Goal: Information Seeking & Learning: Learn about a topic

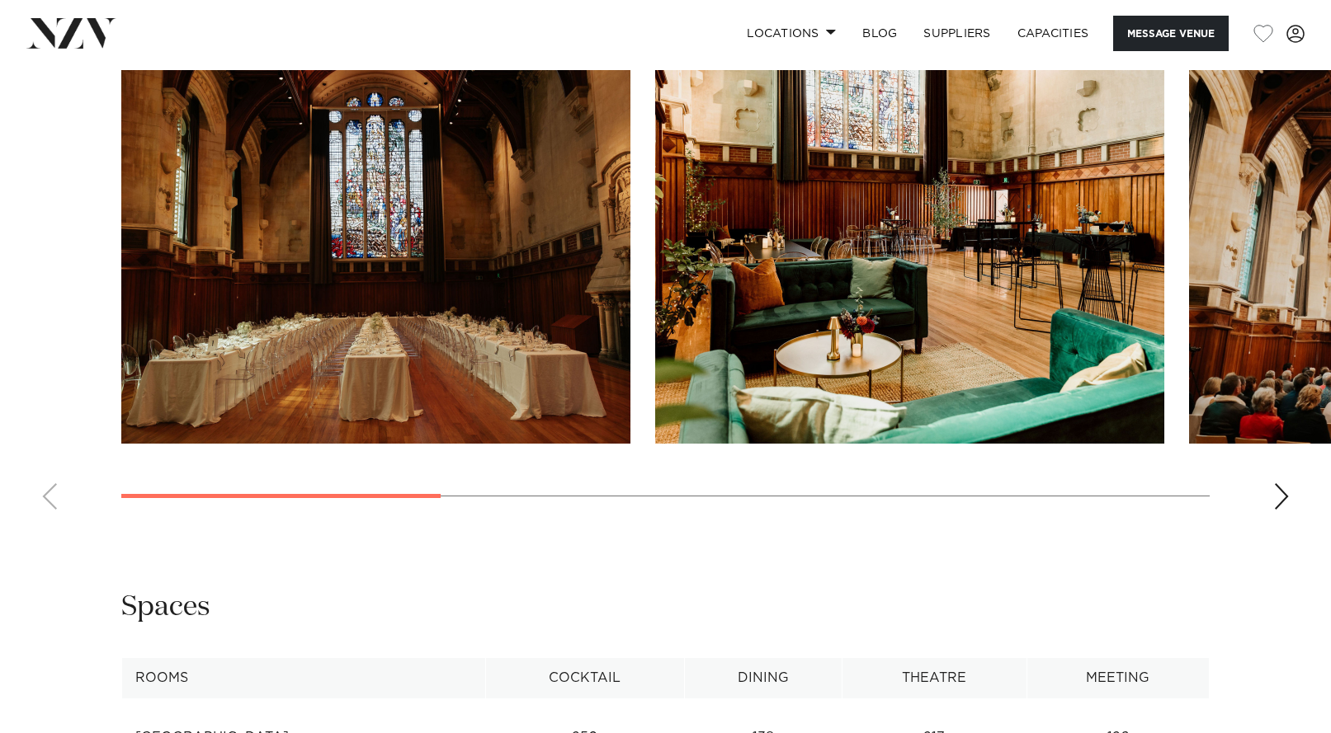
scroll to position [1603, 0]
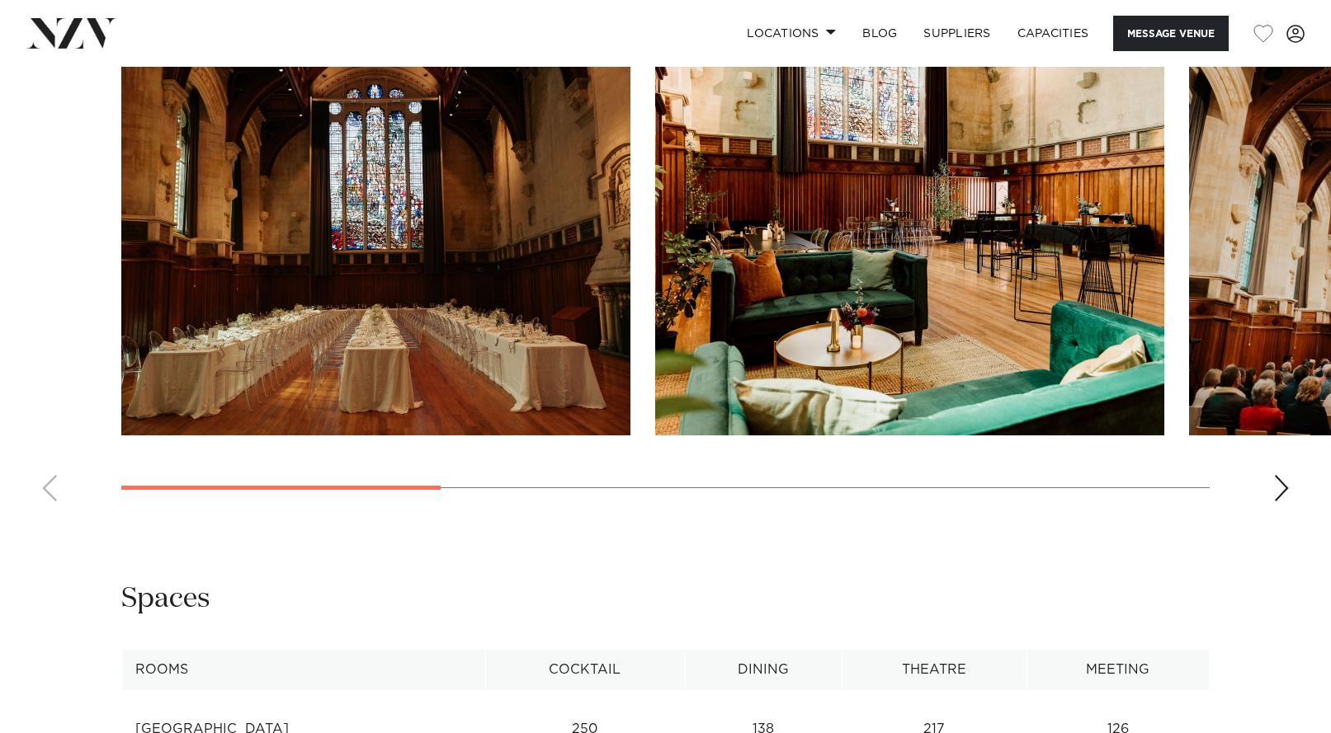
click at [1284, 515] on swiper-container at bounding box center [665, 288] width 1331 height 453
click at [1281, 502] on div "Next slide" at bounding box center [1281, 488] width 16 height 26
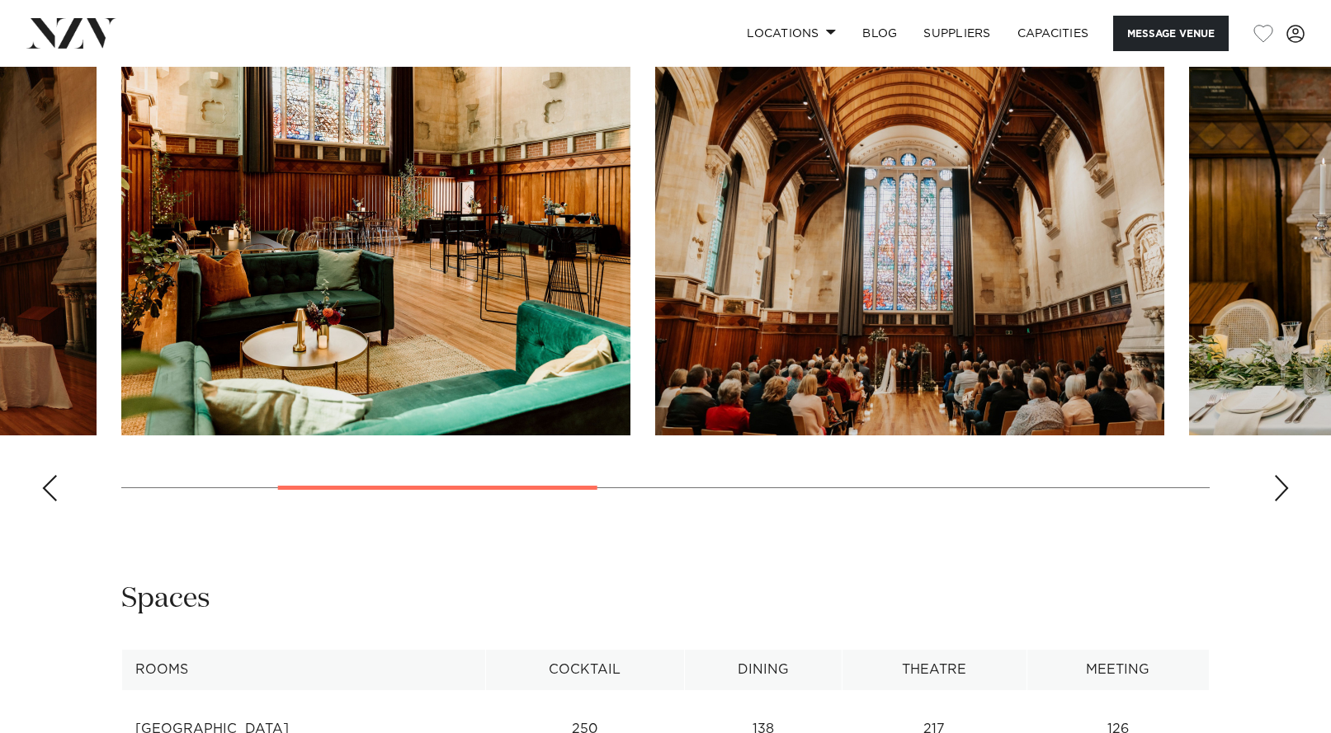
click at [911, 351] on img "3 / 7" at bounding box center [909, 249] width 509 height 374
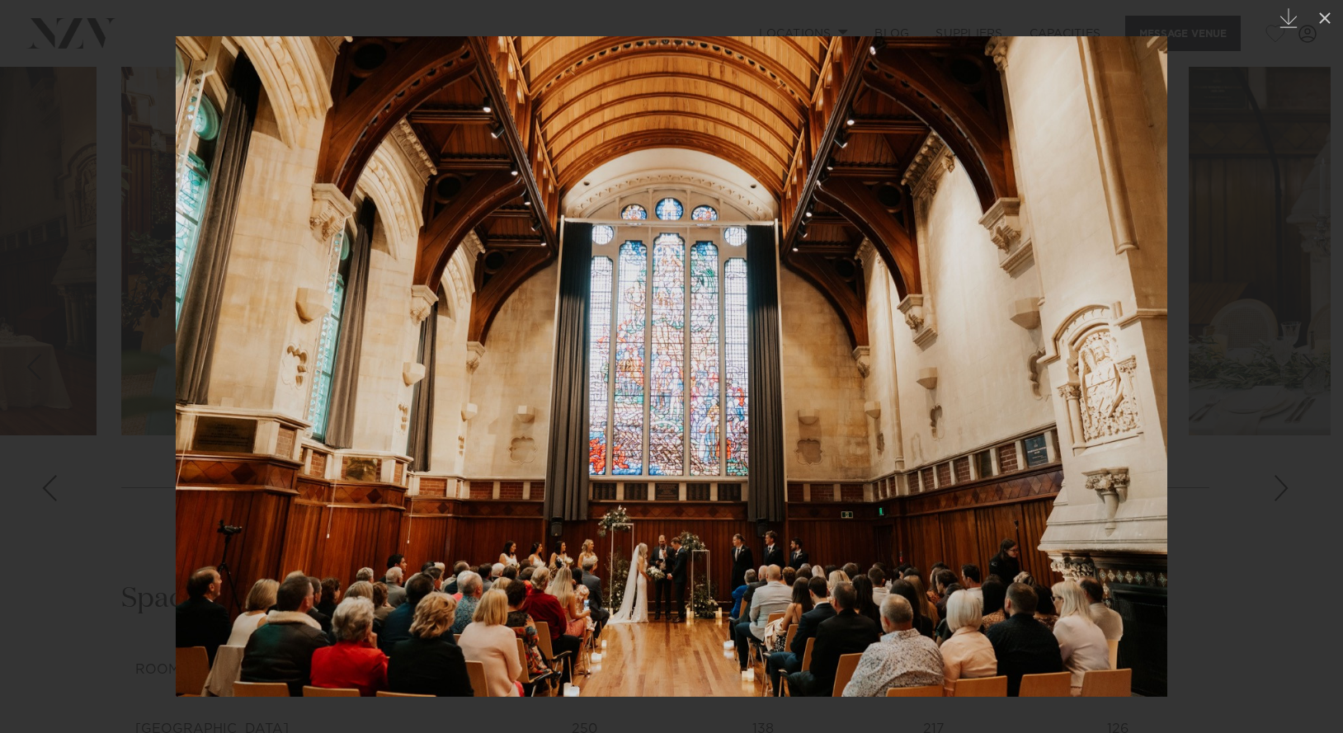
click at [665, 615] on img at bounding box center [672, 366] width 992 height 661
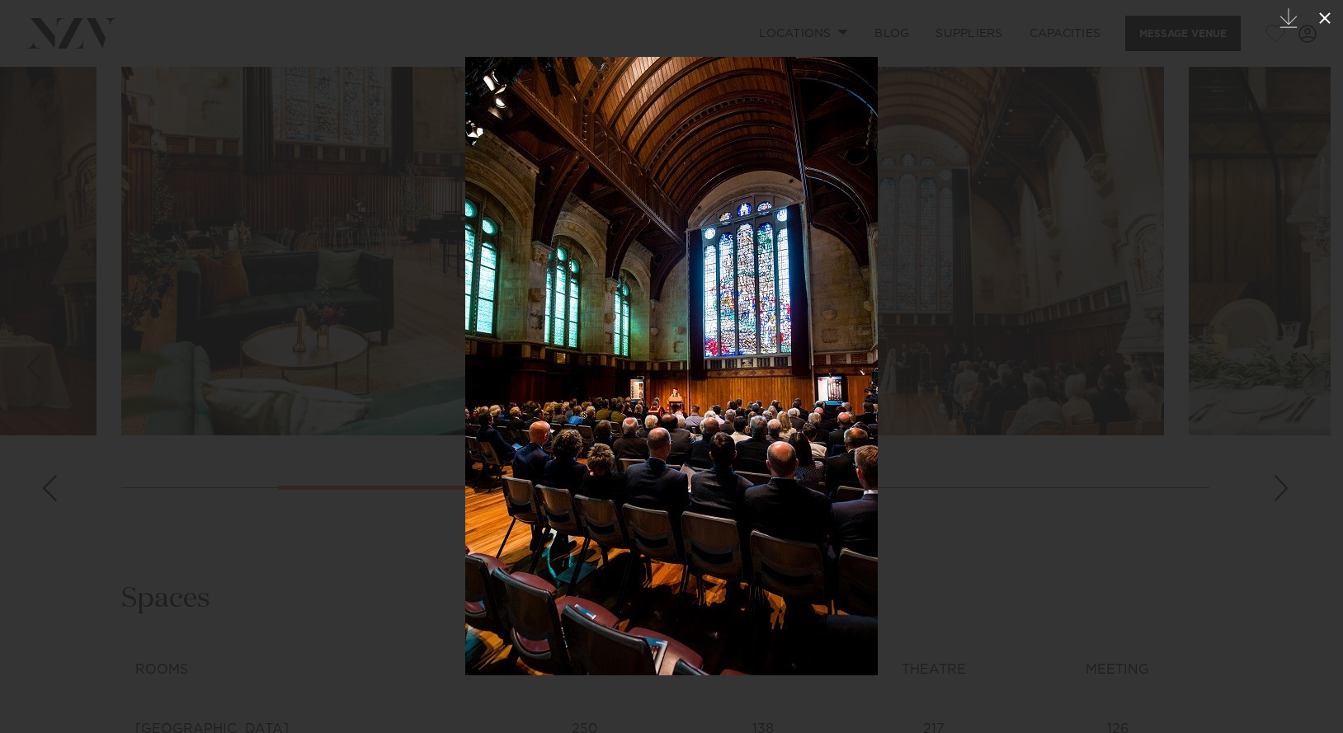
click at [1330, 17] on icon at bounding box center [1325, 18] width 20 height 20
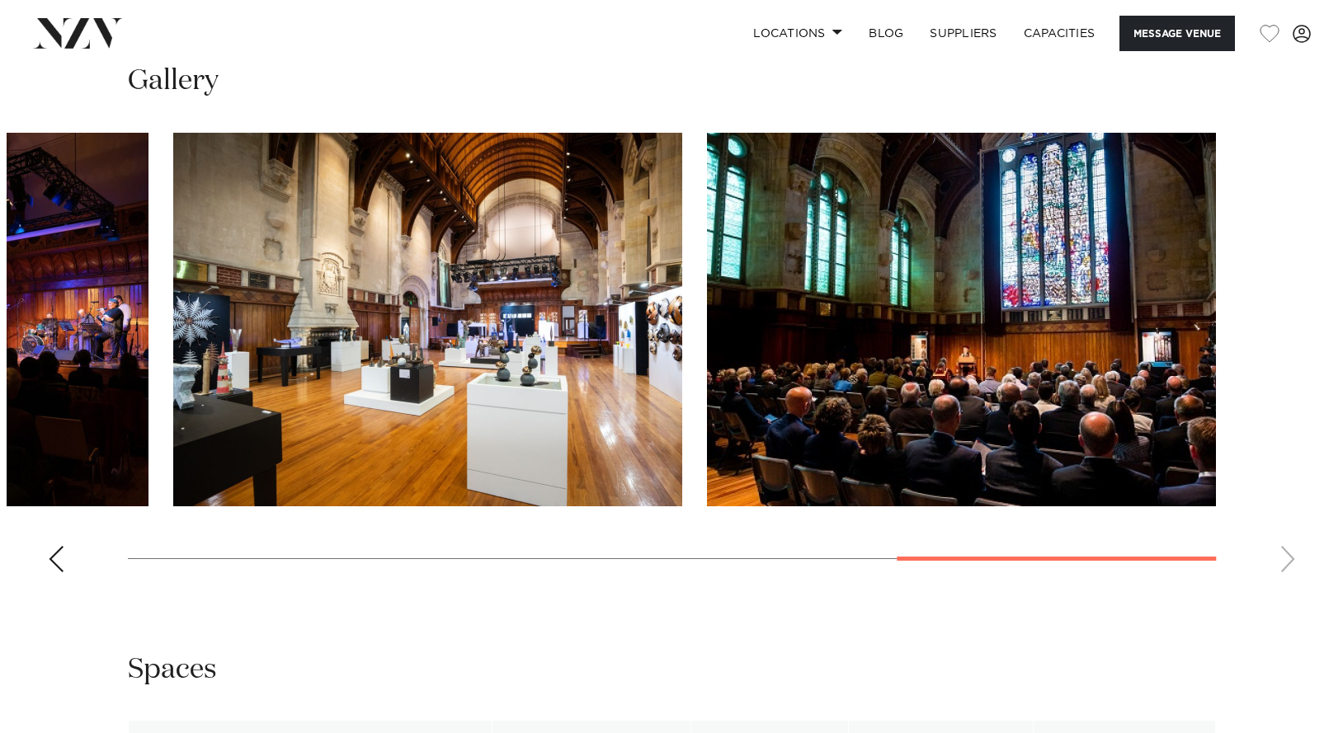
scroll to position [1525, 0]
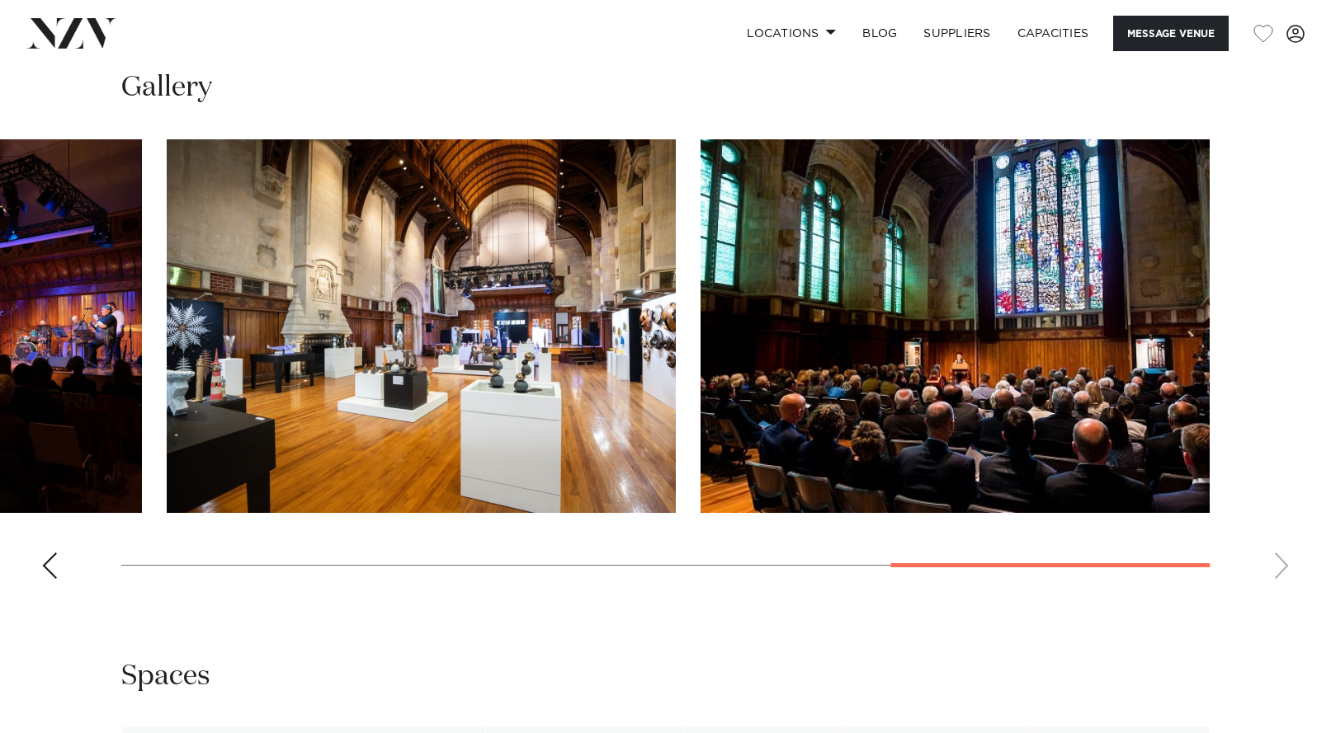
click at [50, 579] on div "Previous slide" at bounding box center [49, 566] width 16 height 26
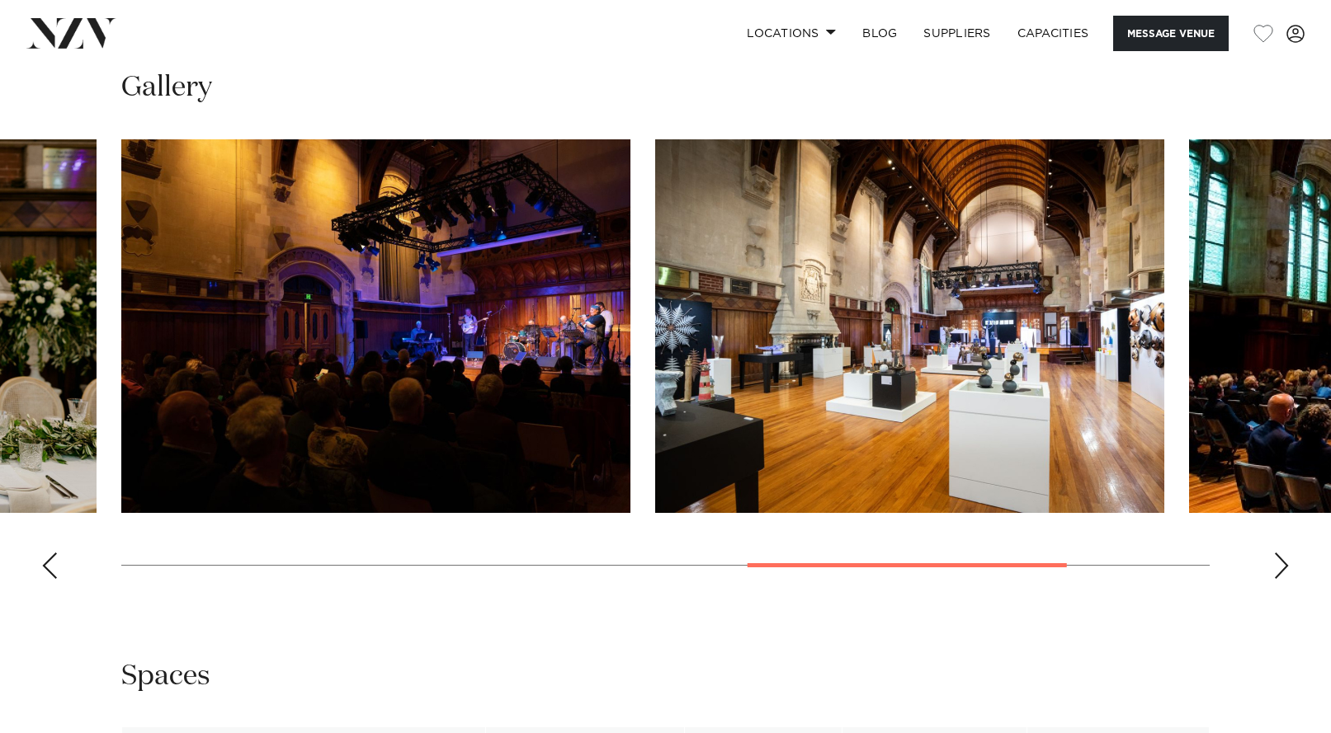
click at [51, 579] on div "Previous slide" at bounding box center [49, 566] width 16 height 26
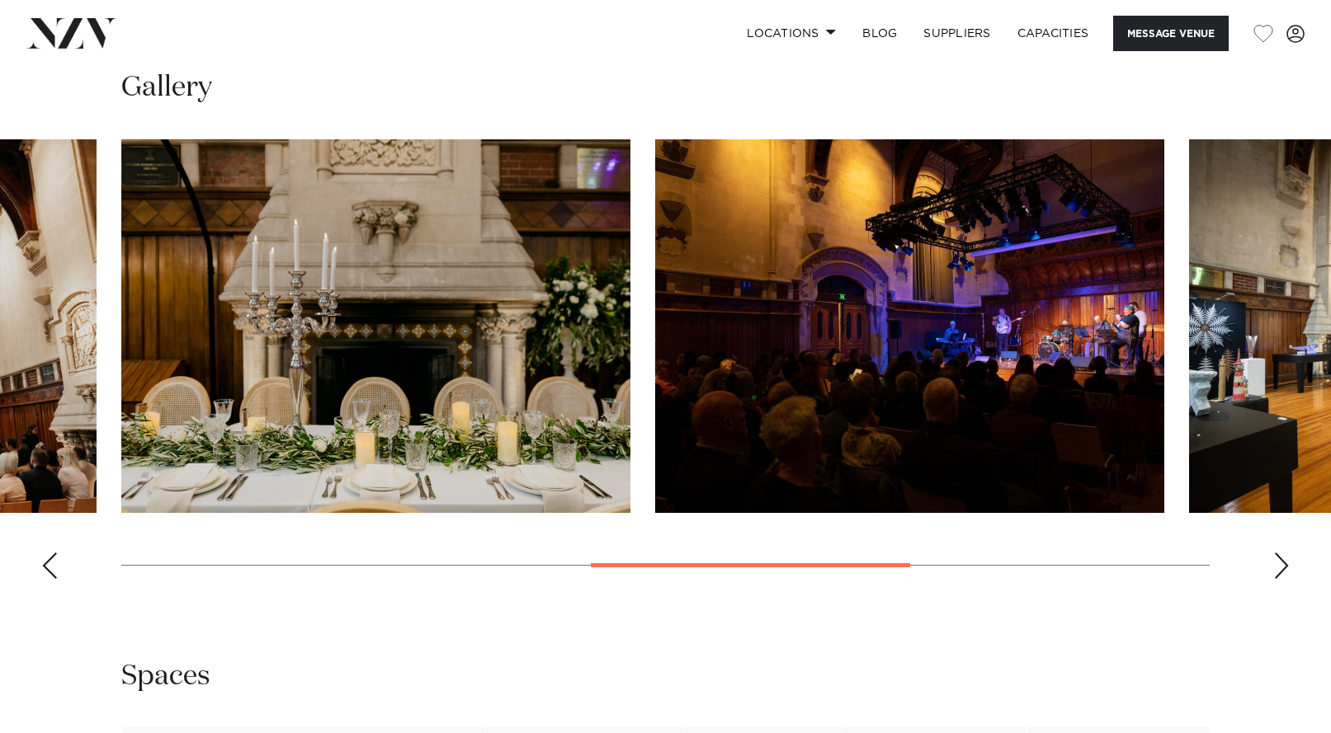
click at [51, 579] on div "Previous slide" at bounding box center [49, 566] width 16 height 26
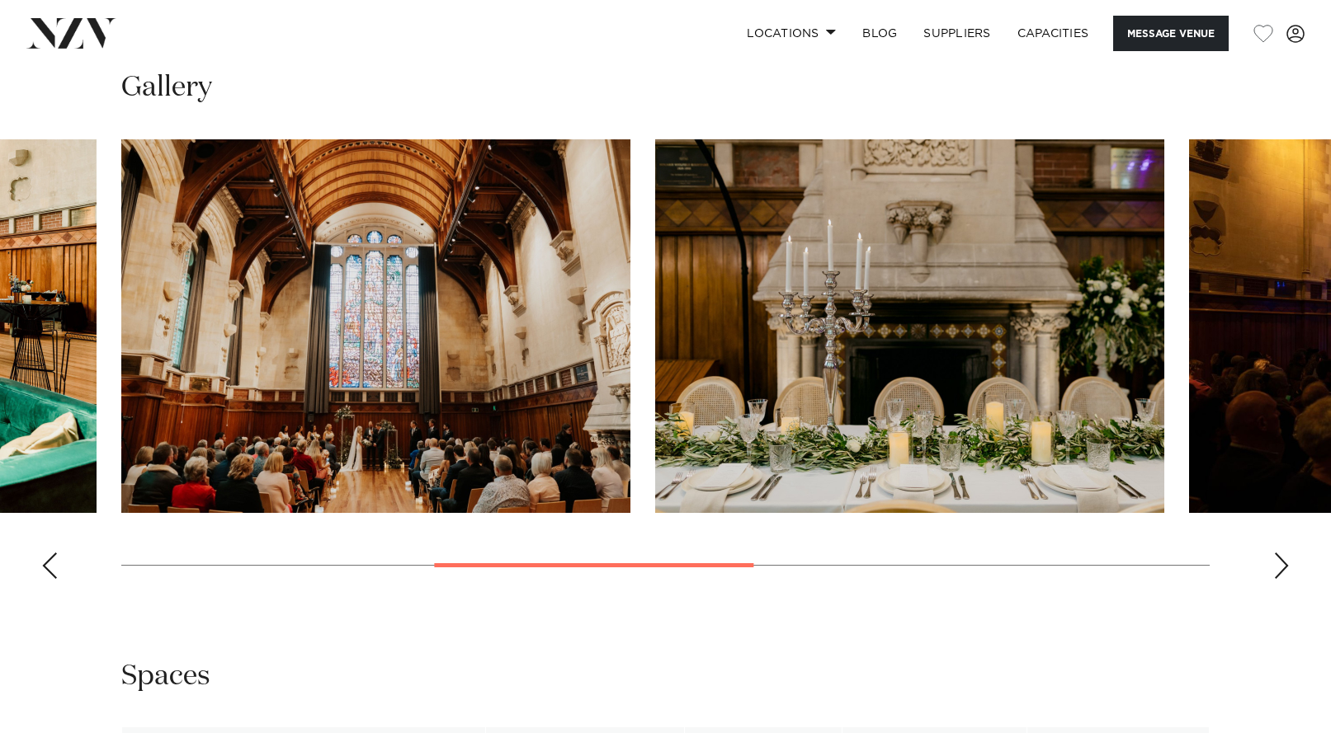
click at [51, 579] on div "Previous slide" at bounding box center [49, 566] width 16 height 26
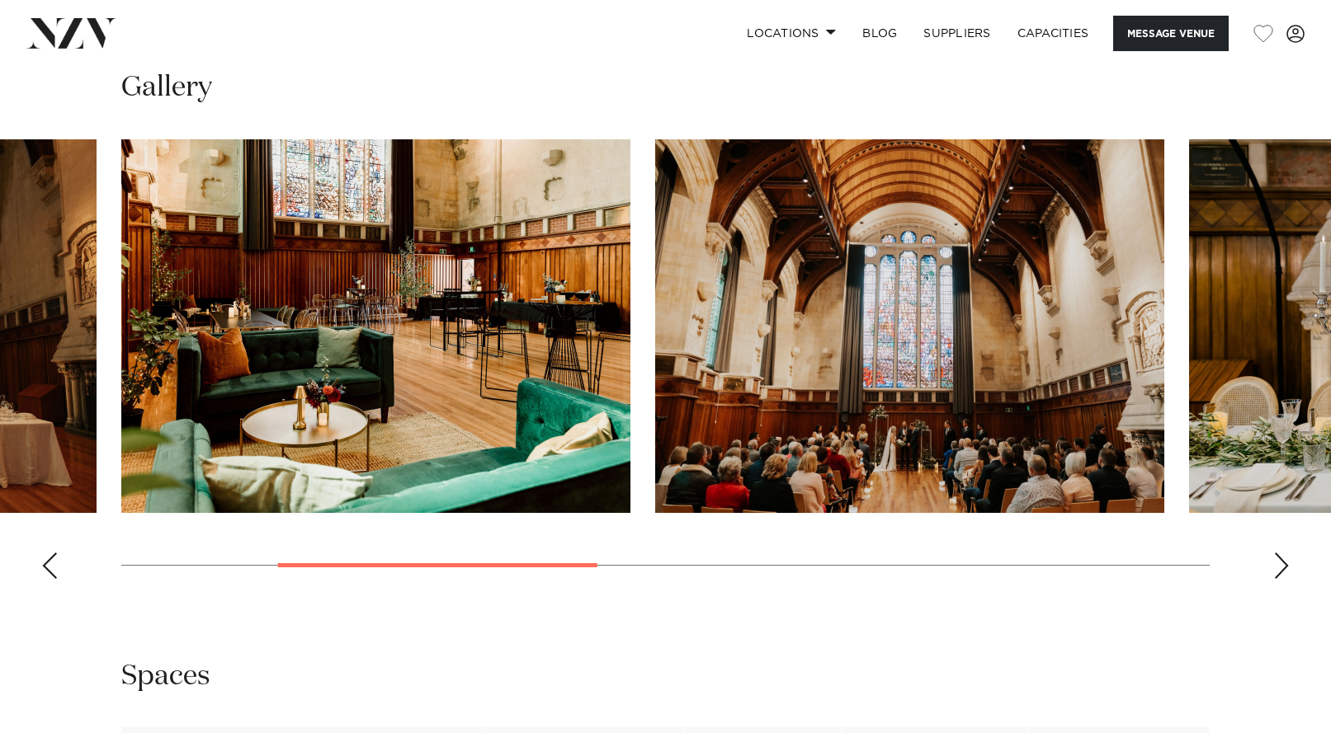
click at [868, 469] on img "3 / 7" at bounding box center [909, 326] width 509 height 374
